Goal: Task Accomplishment & Management: Complete application form

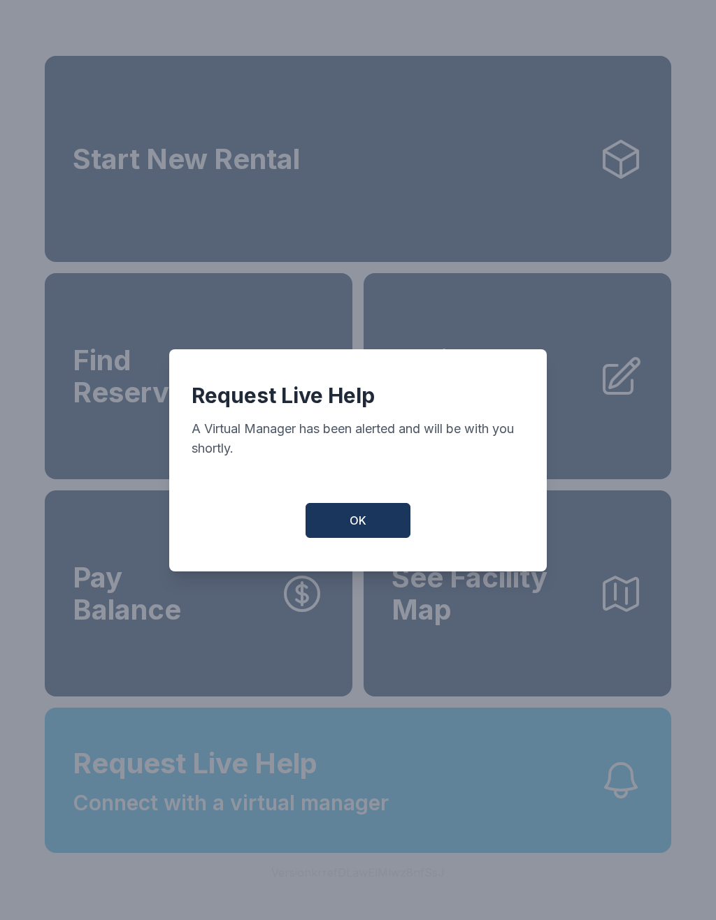
click at [347, 535] on button "OK" at bounding box center [357, 520] width 105 height 35
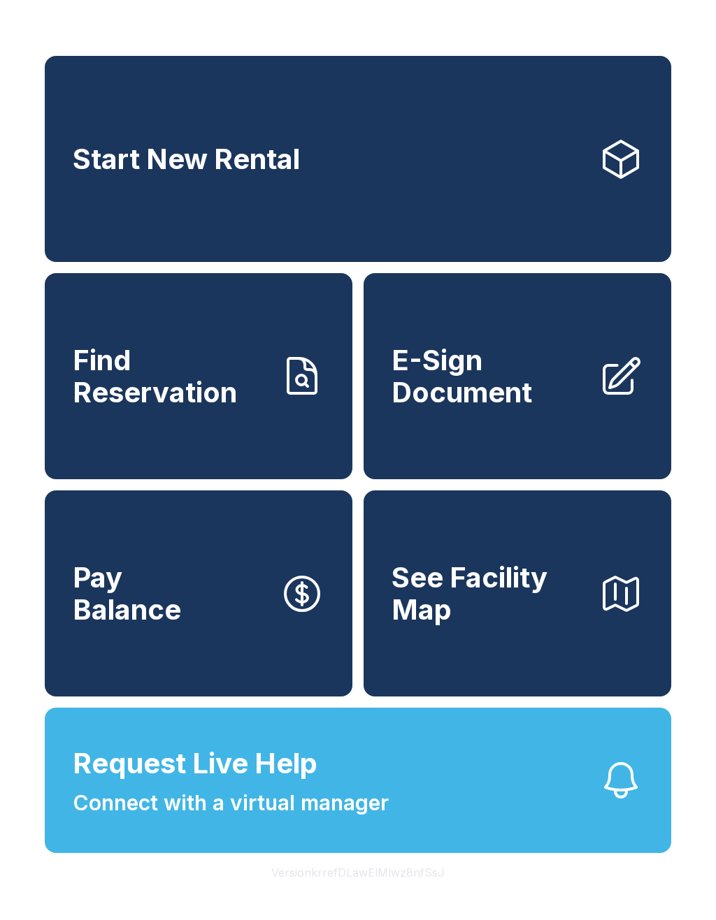
click at [224, 819] on span "Connect with a virtual manager" at bounding box center [231, 803] width 316 height 31
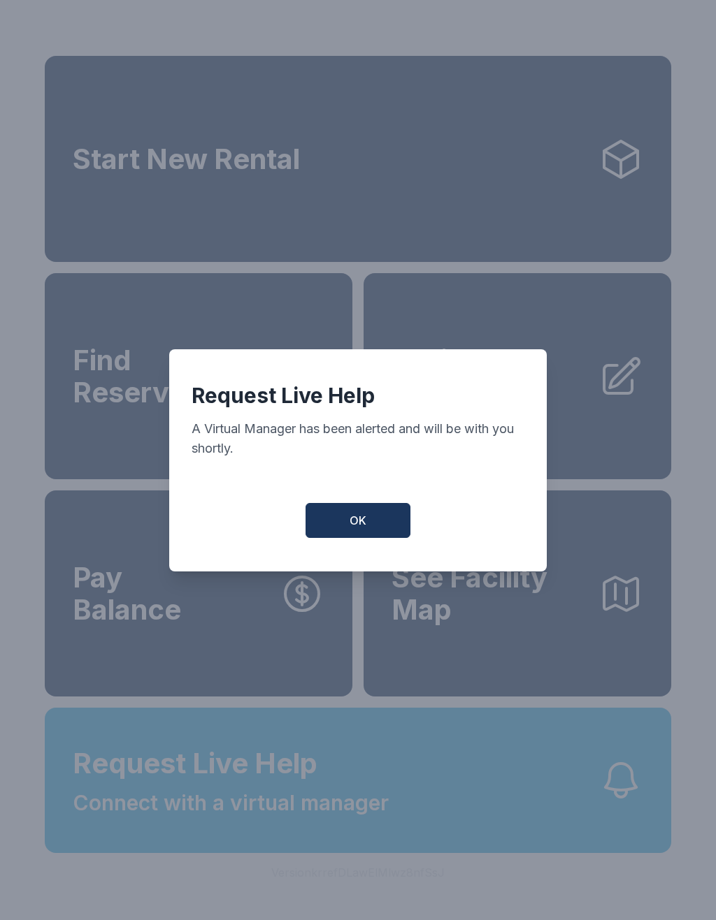
click at [378, 538] on button "OK" at bounding box center [357, 520] width 105 height 35
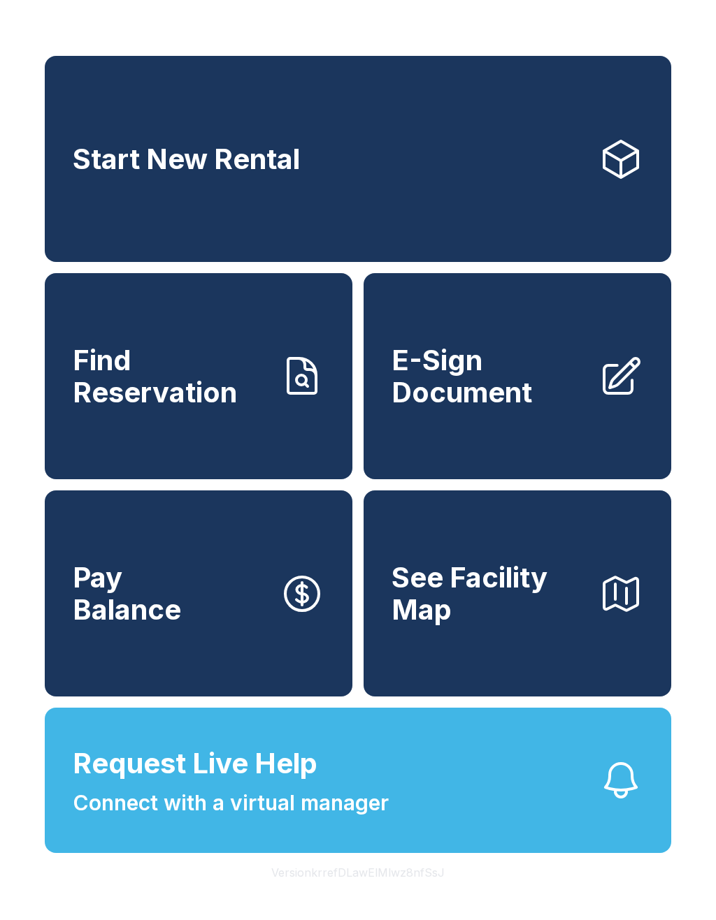
click at [362, 819] on span "Connect with a virtual manager" at bounding box center [231, 803] width 316 height 31
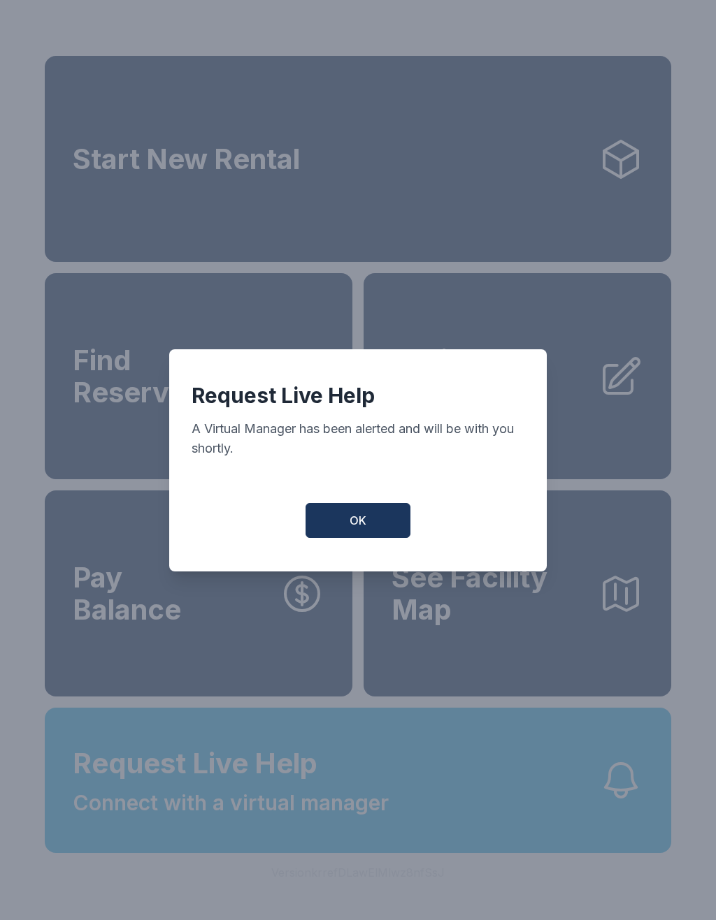
click at [368, 560] on div "Request Live Help A Virtual Manager has been alerted and will be with you short…" at bounding box center [357, 460] width 377 height 222
click at [354, 538] on button "OK" at bounding box center [357, 520] width 105 height 35
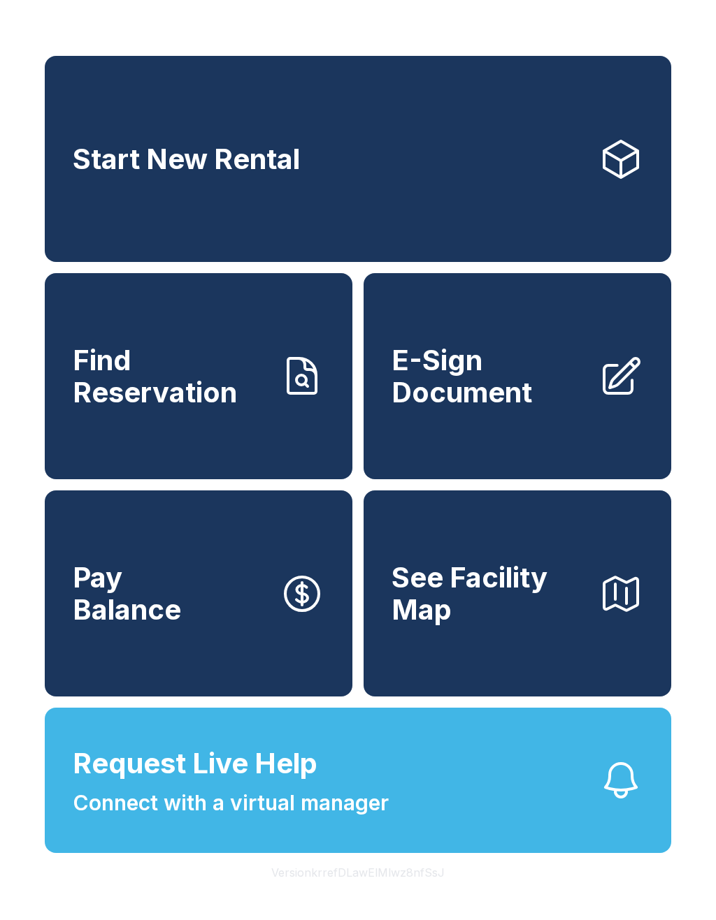
click at [465, 146] on link "Start New Rental" at bounding box center [358, 159] width 626 height 206
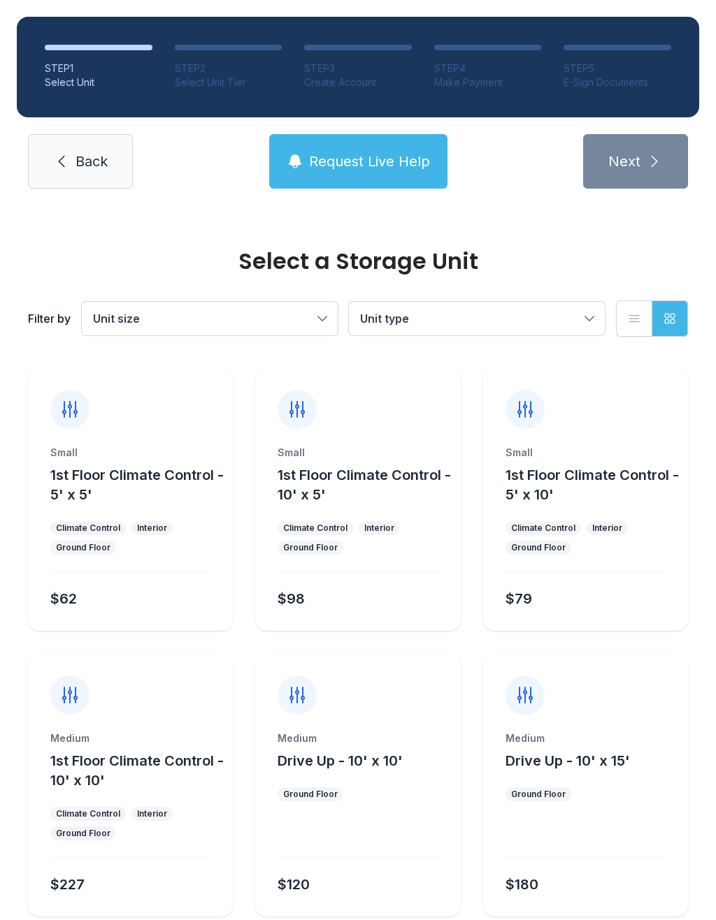
click at [74, 159] on link "Back" at bounding box center [80, 161] width 105 height 55
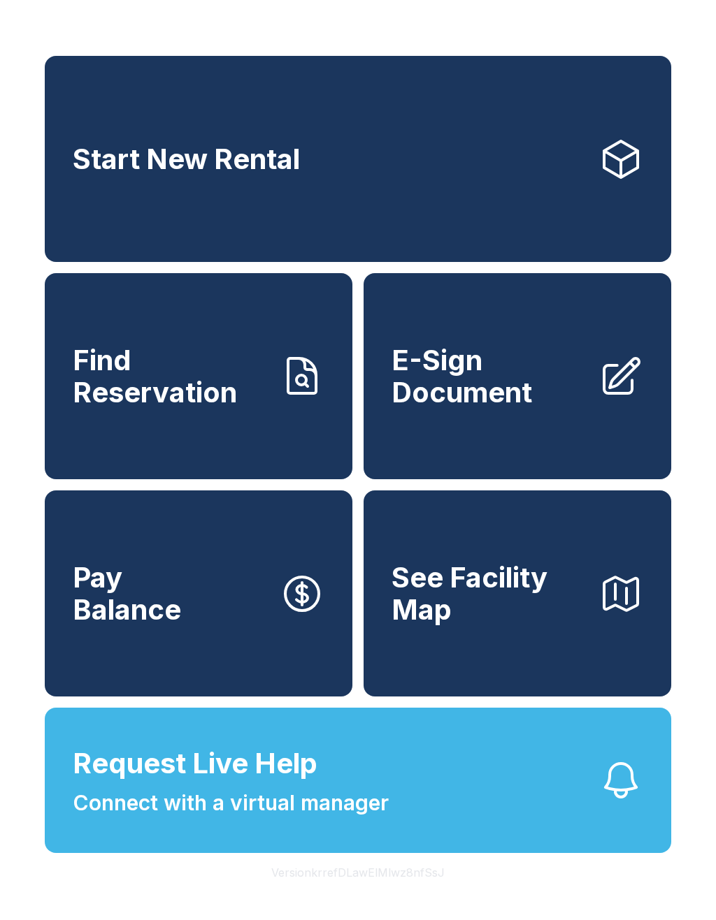
click at [135, 819] on span "Connect with a virtual manager" at bounding box center [231, 803] width 316 height 31
click at [439, 396] on span "E-Sign Document" at bounding box center [489, 377] width 196 height 64
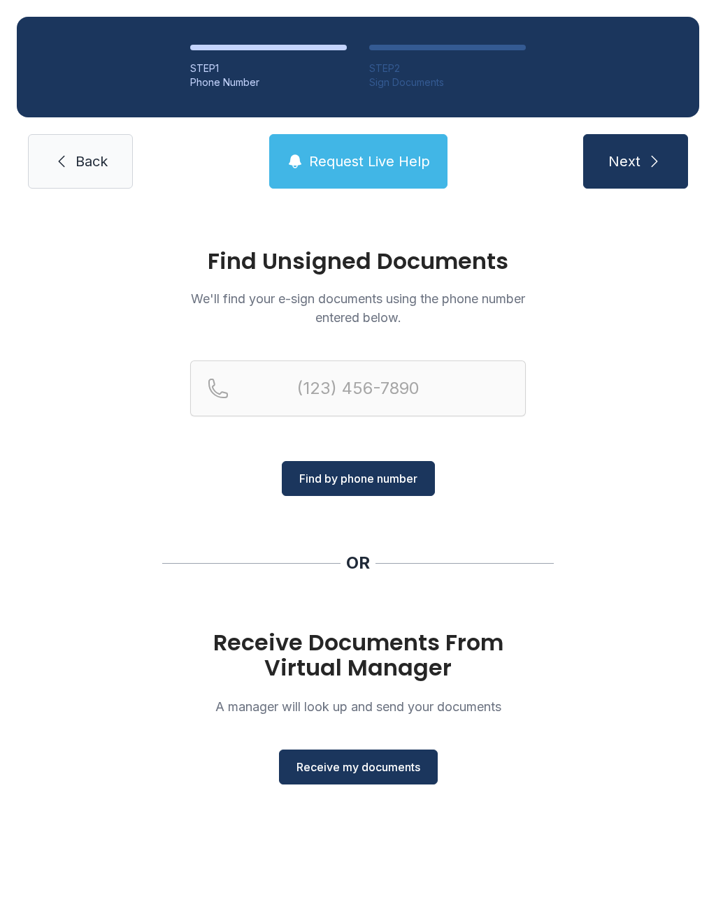
click at [309, 773] on span "Receive my documents" at bounding box center [358, 767] width 124 height 17
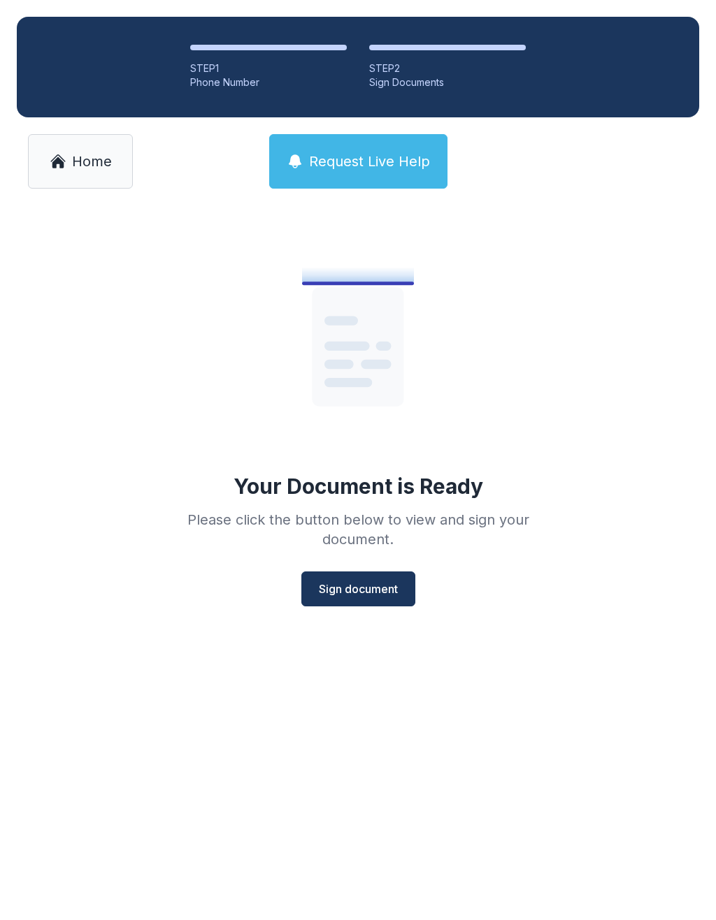
click at [351, 585] on span "Sign document" at bounding box center [358, 589] width 79 height 17
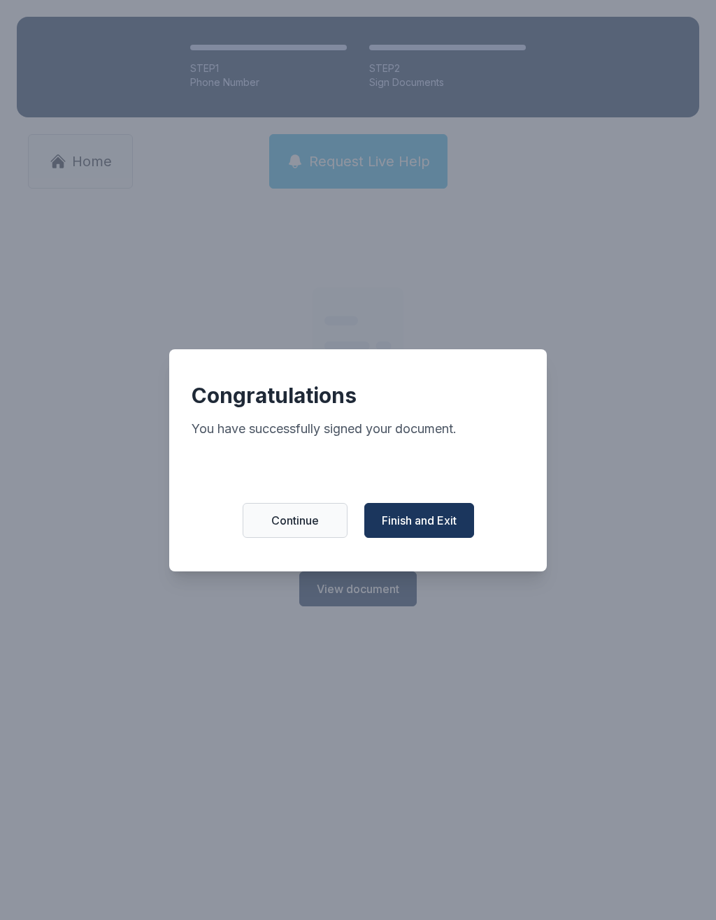
click at [407, 528] on span "Finish and Exit" at bounding box center [419, 520] width 75 height 17
